Goal: Navigation & Orientation: Find specific page/section

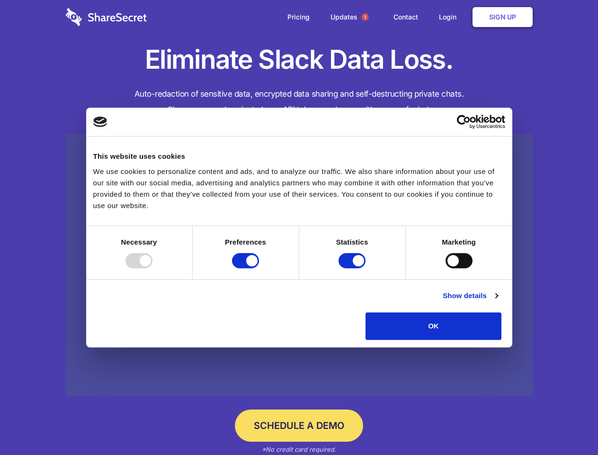
click at [153, 268] on div at bounding box center [139, 260] width 27 height 15
click at [259, 268] on input "Preferences" at bounding box center [245, 260] width 27 height 15
checkbox input "false"
click at [353, 268] on input "Statistics" at bounding box center [352, 260] width 27 height 15
checkbox input "false"
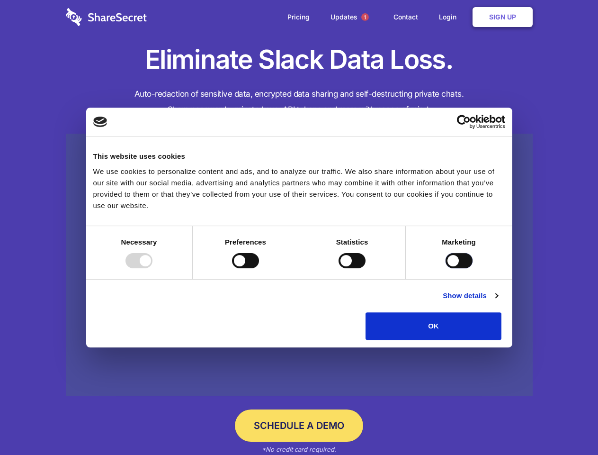
click at [446, 268] on input "Marketing" at bounding box center [459, 260] width 27 height 15
checkbox input "true"
click at [498, 301] on link "Show details" at bounding box center [470, 295] width 55 height 11
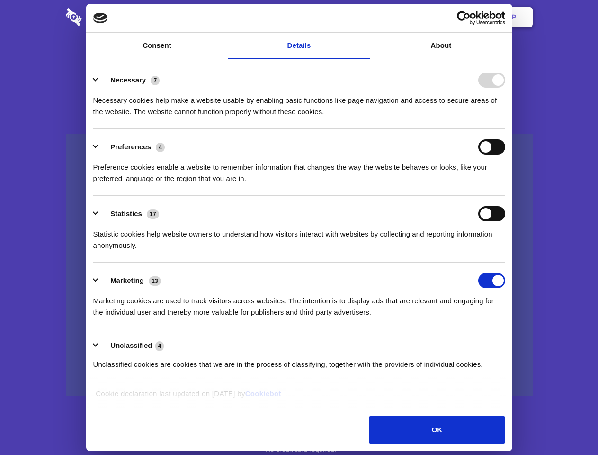
click at [506, 196] on li "Preferences 4 Preference cookies enable a website to remember information that …" at bounding box center [299, 162] width 412 height 67
click at [365, 17] on span "1" at bounding box center [366, 17] width 8 height 8
